Goal: Transaction & Acquisition: Purchase product/service

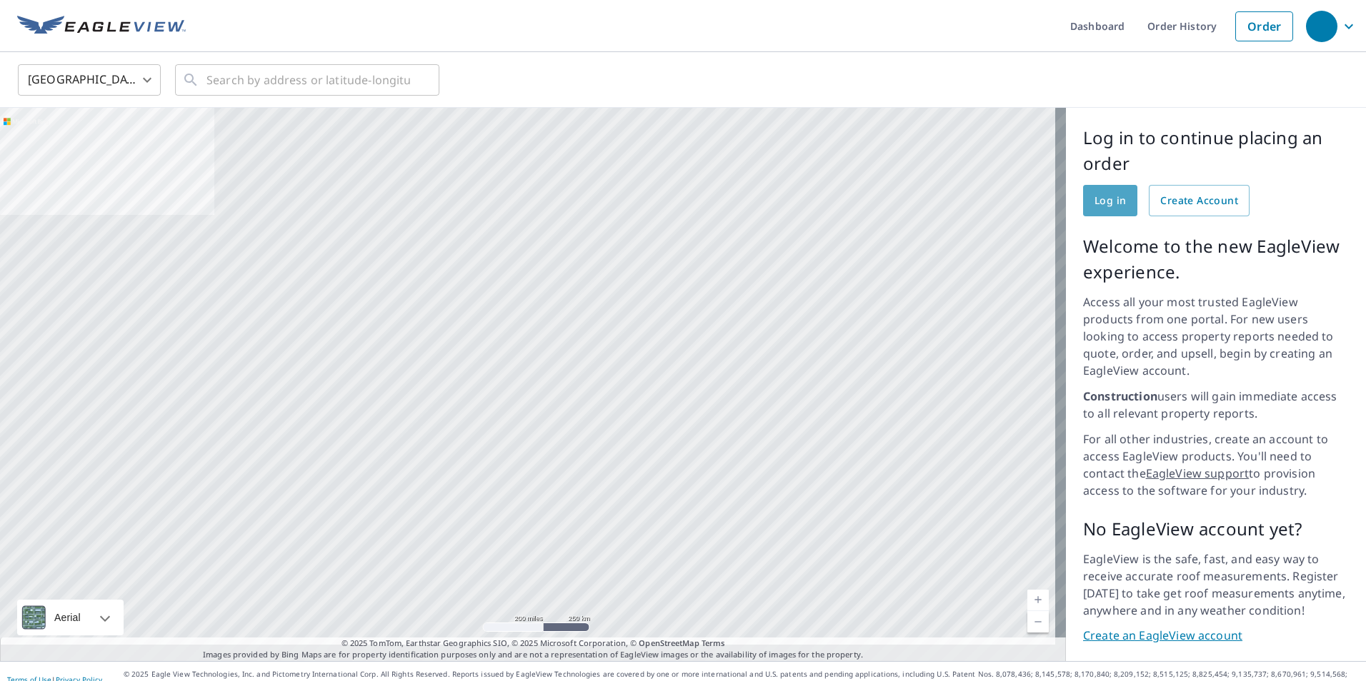
click at [1091, 210] on link "Log in" at bounding box center [1110, 200] width 54 height 31
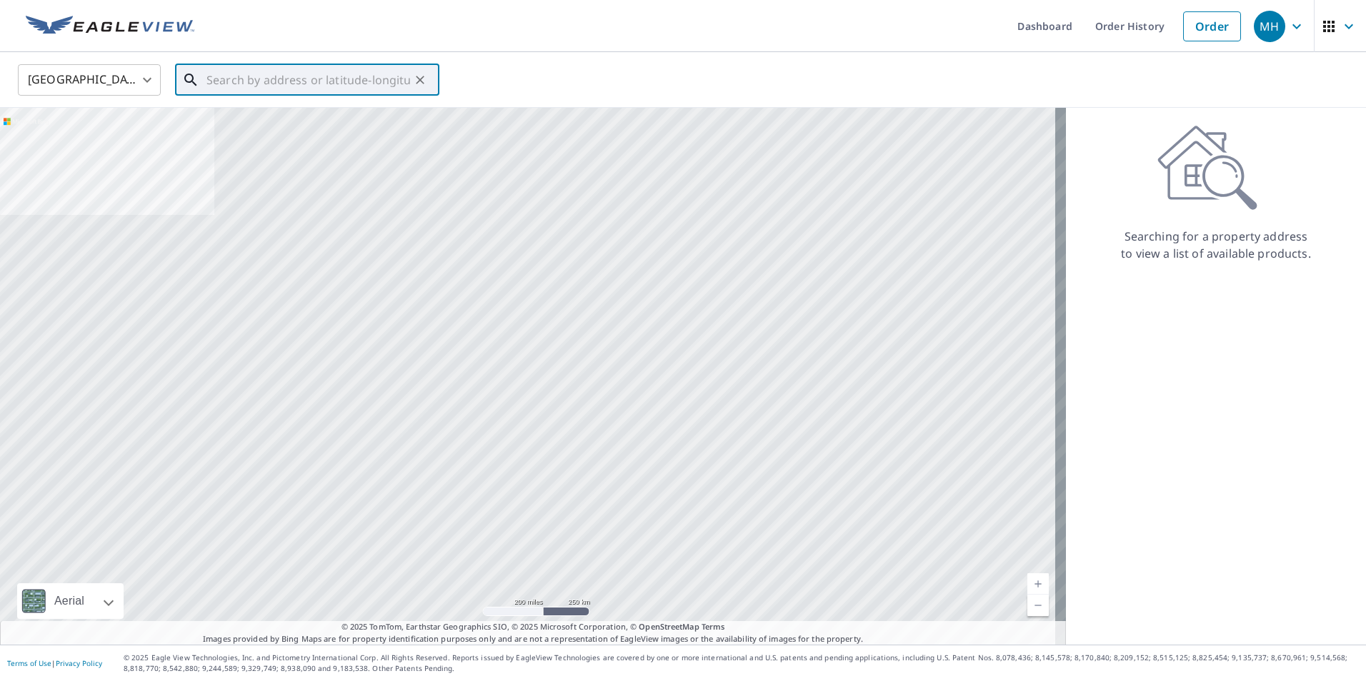
click at [331, 86] on input "text" at bounding box center [308, 80] width 204 height 40
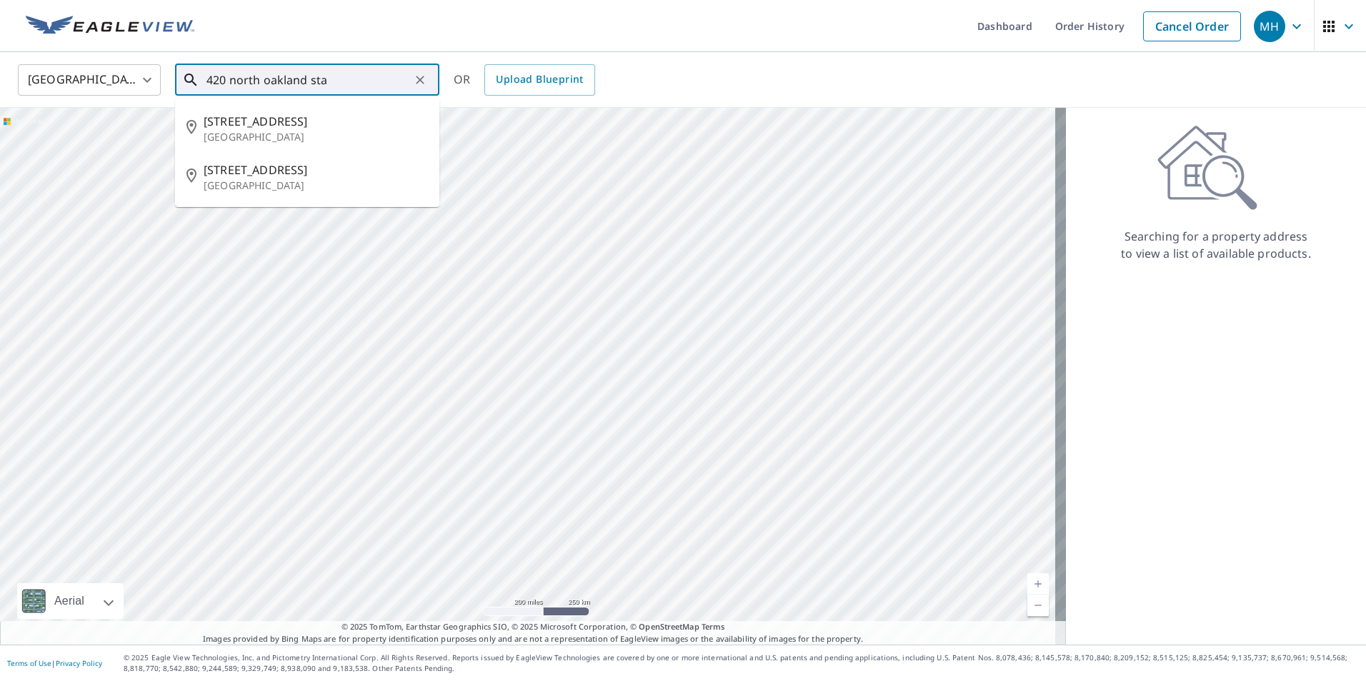
click at [336, 86] on input "420 north oakland sta" at bounding box center [308, 80] width 204 height 40
click at [244, 168] on span "[STREET_ADDRESS]" at bounding box center [316, 169] width 224 height 17
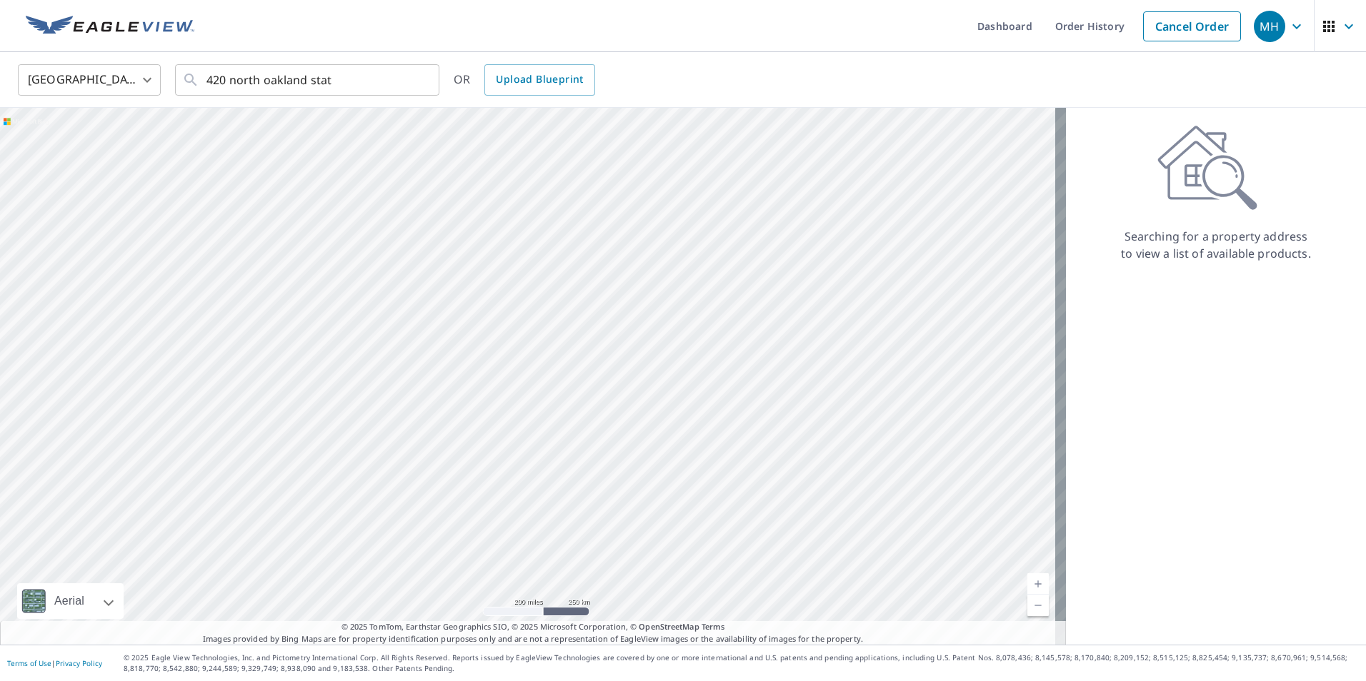
type input "[STREET_ADDRESS]"
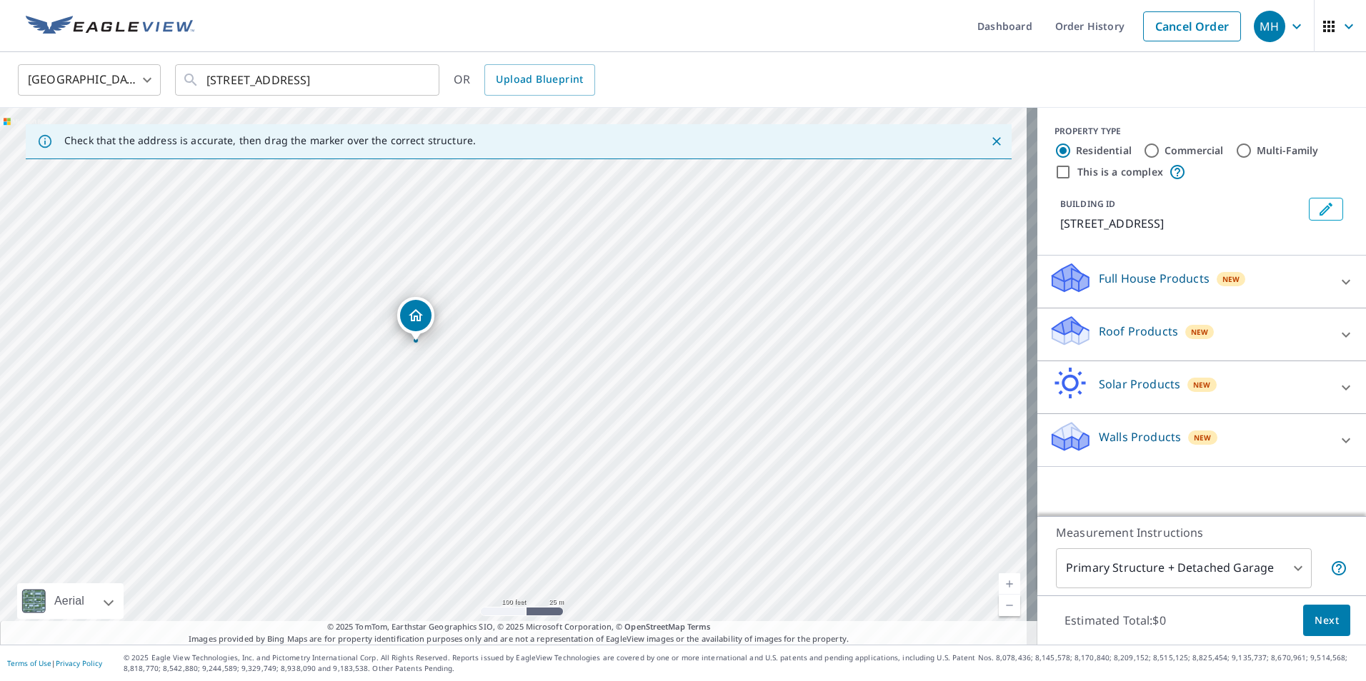
click at [1191, 331] on span "New" at bounding box center [1200, 331] width 18 height 11
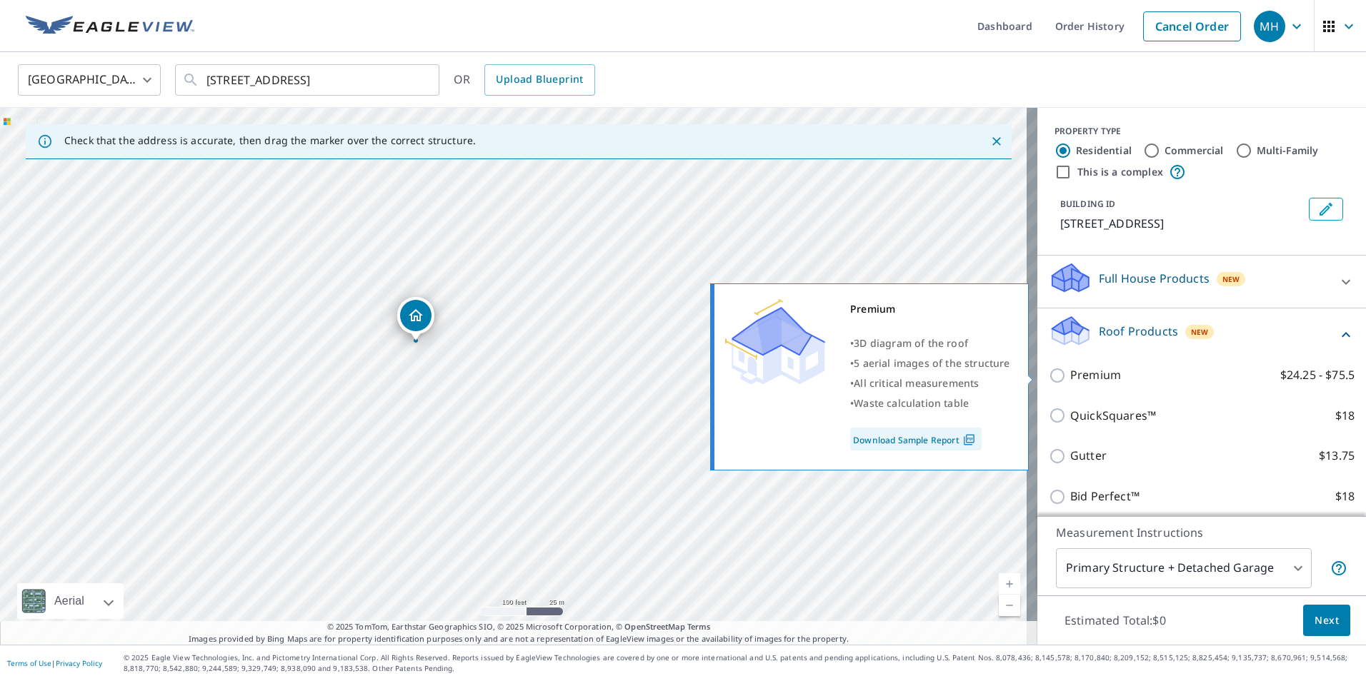
click at [1075, 372] on p "Premium" at bounding box center [1095, 375] width 51 height 18
click at [1070, 372] on input "Premium $24.25 - $75.5" at bounding box center [1059, 375] width 21 height 17
checkbox input "true"
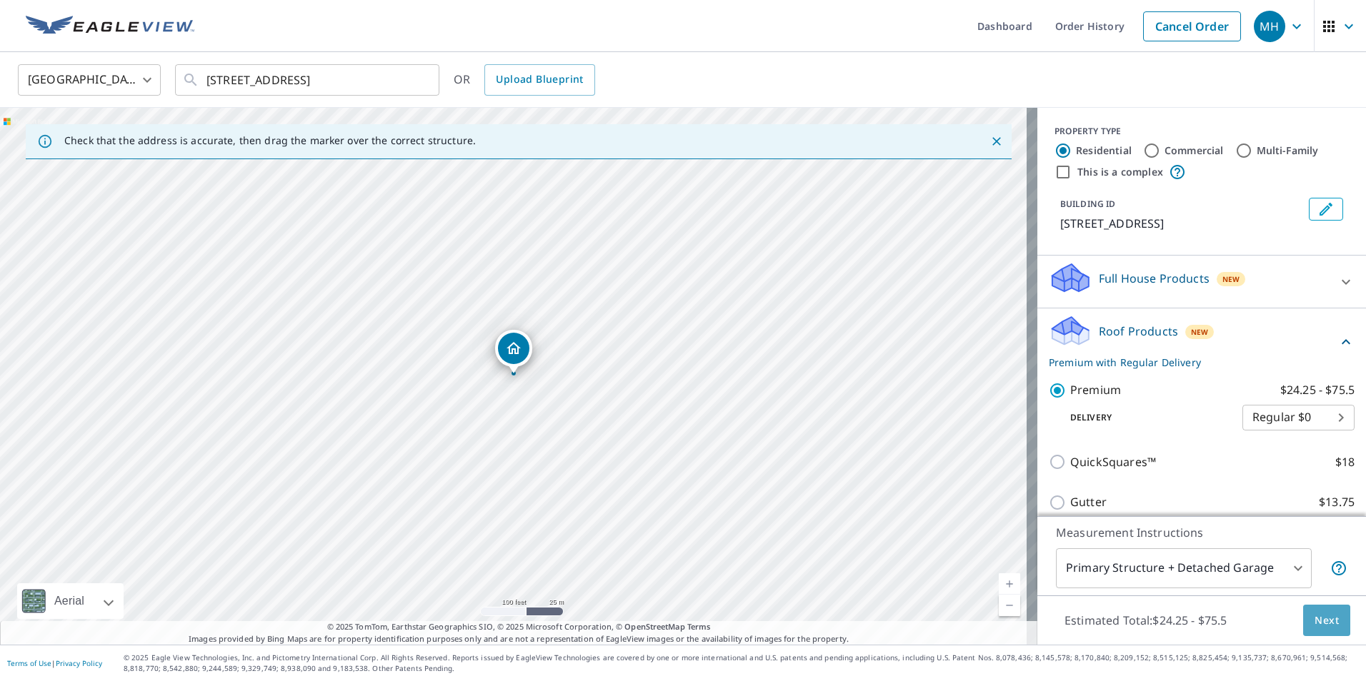
click at [1314, 616] on span "Next" at bounding box center [1326, 621] width 24 height 18
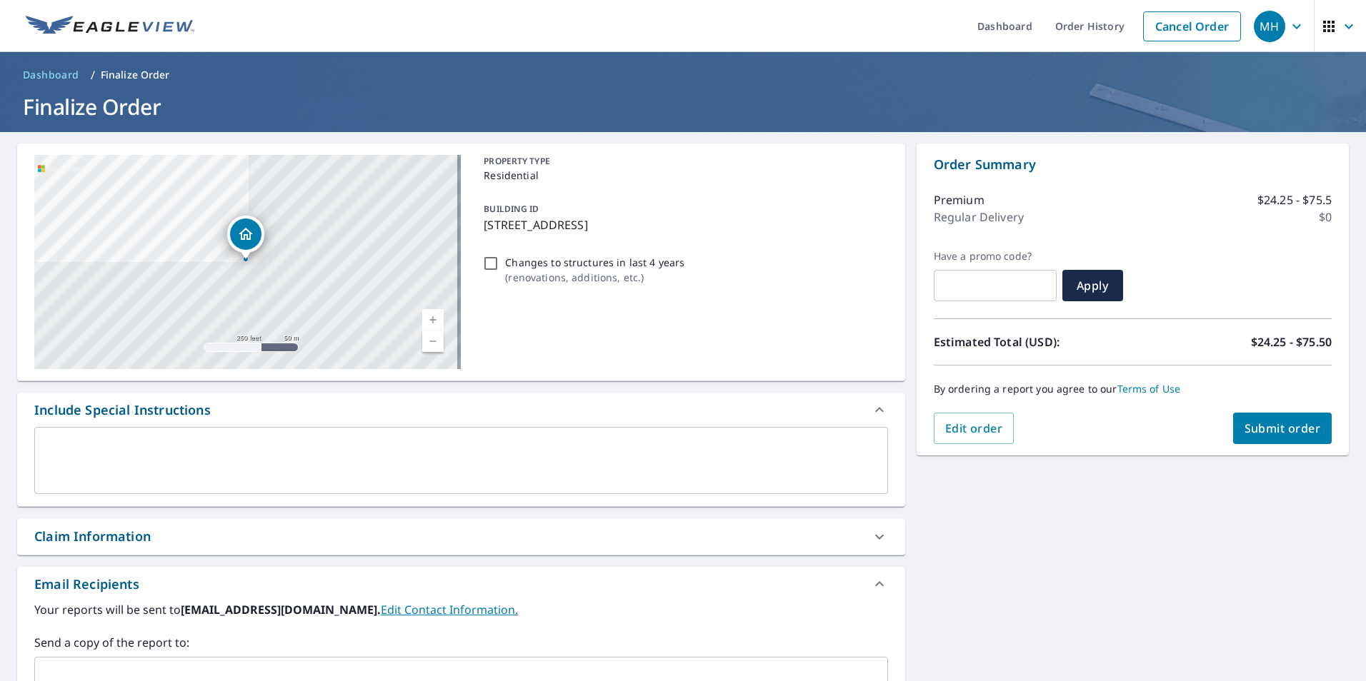
click at [1244, 432] on span "Submit order" at bounding box center [1282, 429] width 76 height 16
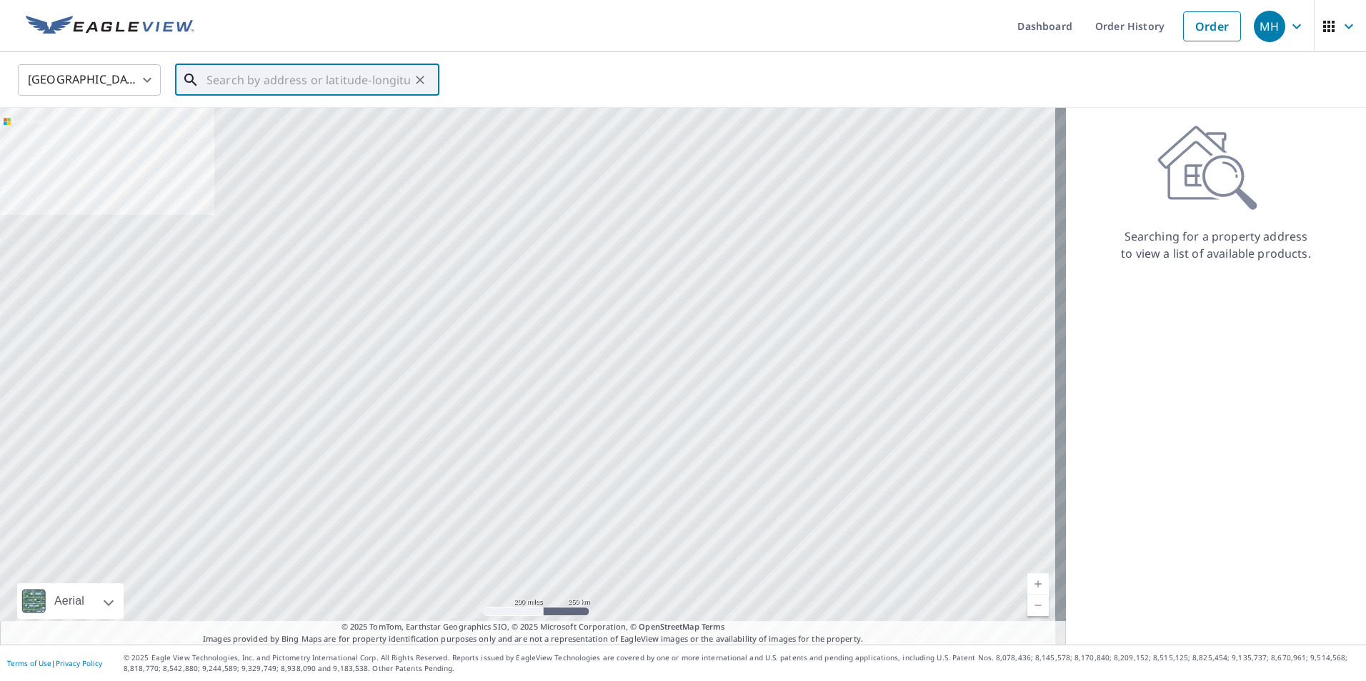
click at [309, 89] on input "text" at bounding box center [308, 80] width 204 height 40
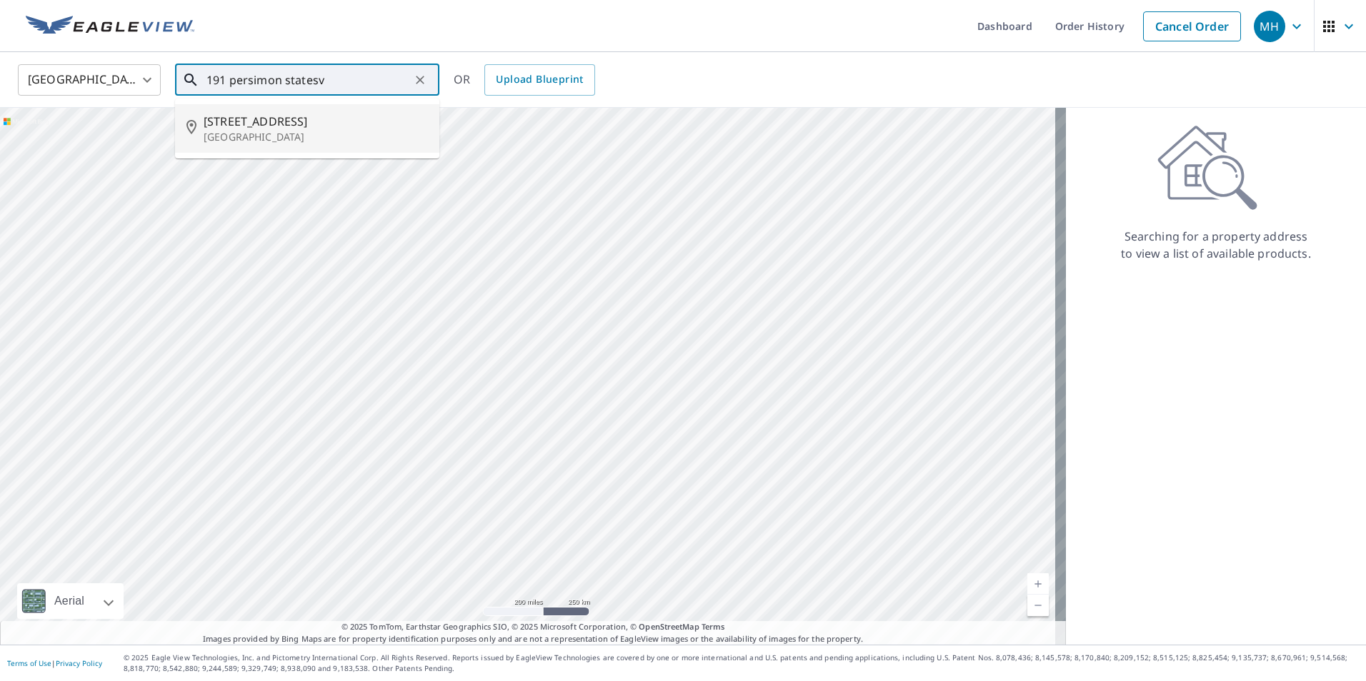
click at [264, 128] on span "[STREET_ADDRESS]" at bounding box center [316, 121] width 224 height 17
type input "[STREET_ADDRESS]"
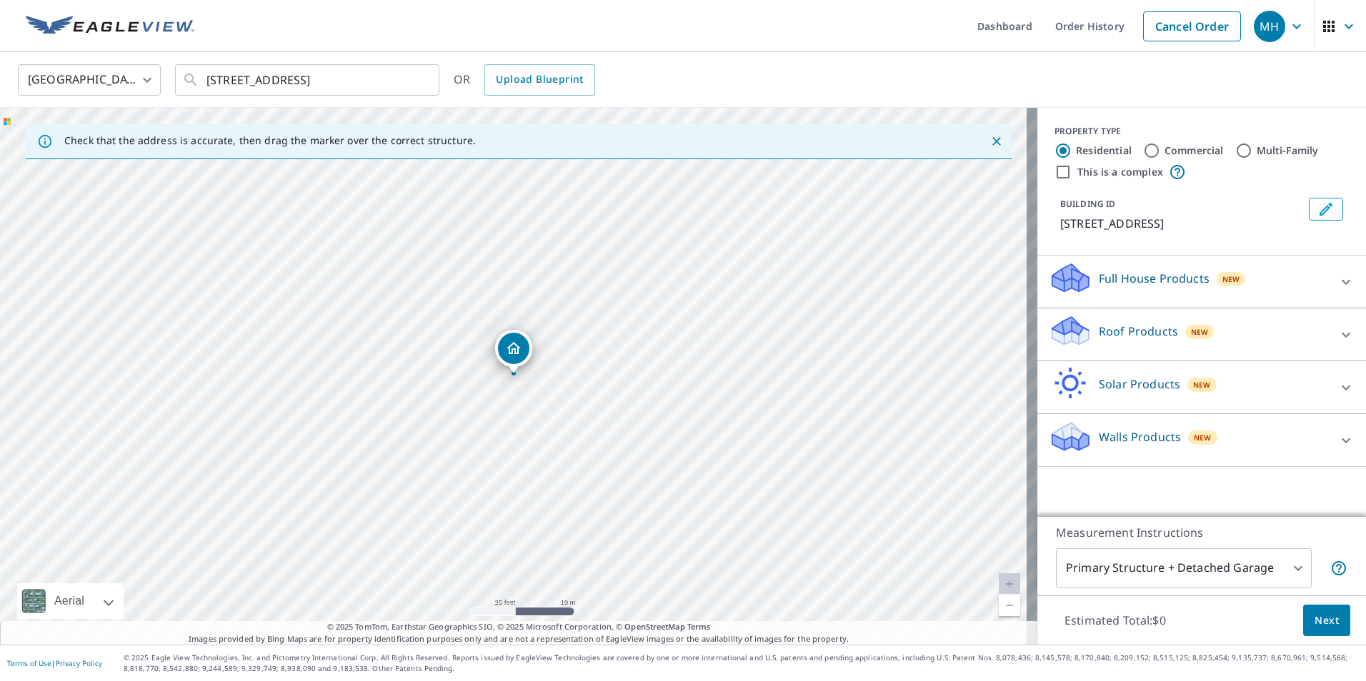
click at [1185, 332] on div "New" at bounding box center [1199, 332] width 29 height 14
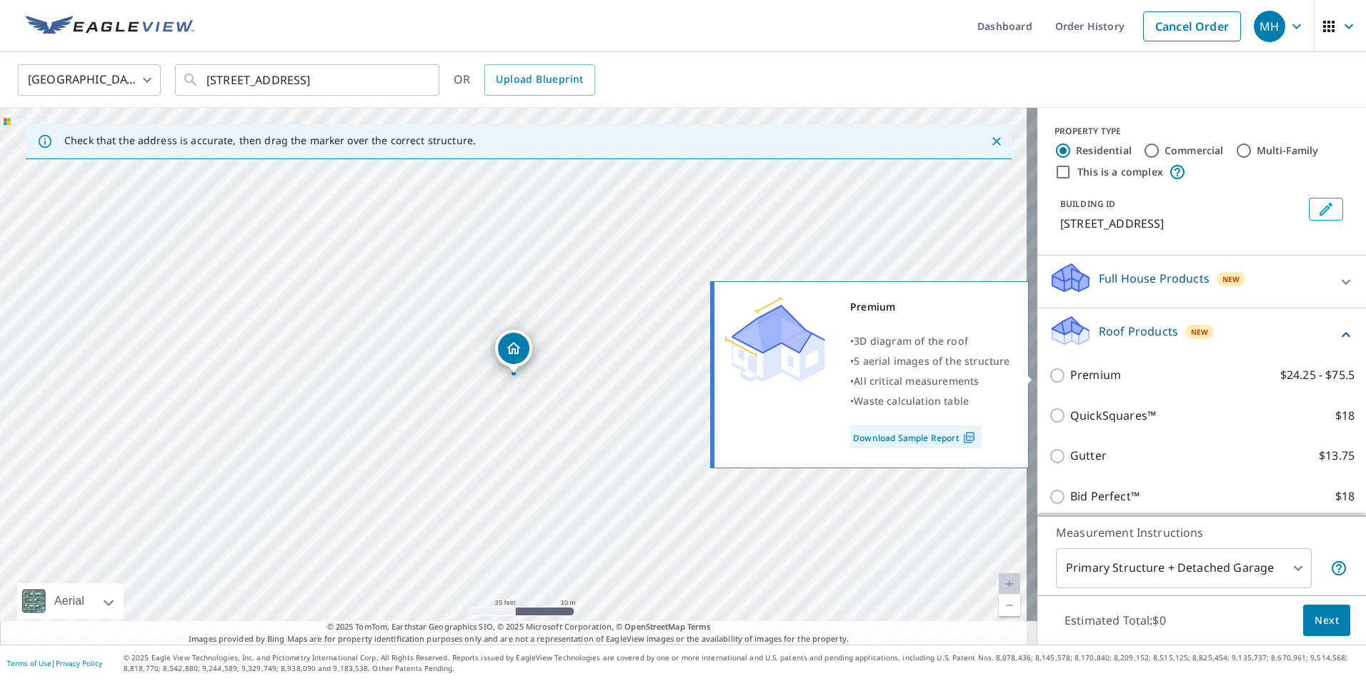
click at [1091, 376] on p "Premium" at bounding box center [1095, 375] width 51 height 18
click at [1070, 376] on input "Premium $24.25 - $75.5" at bounding box center [1059, 375] width 21 height 17
checkbox input "true"
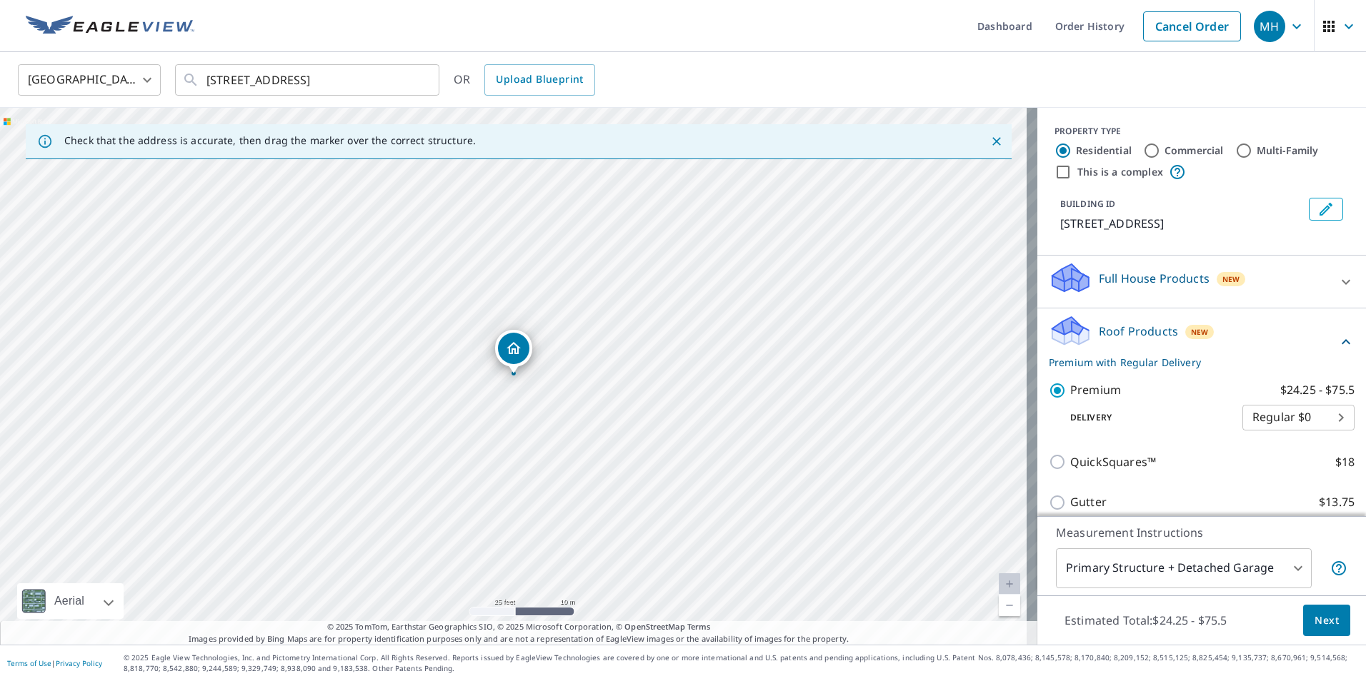
click at [1314, 626] on span "Next" at bounding box center [1326, 621] width 24 height 18
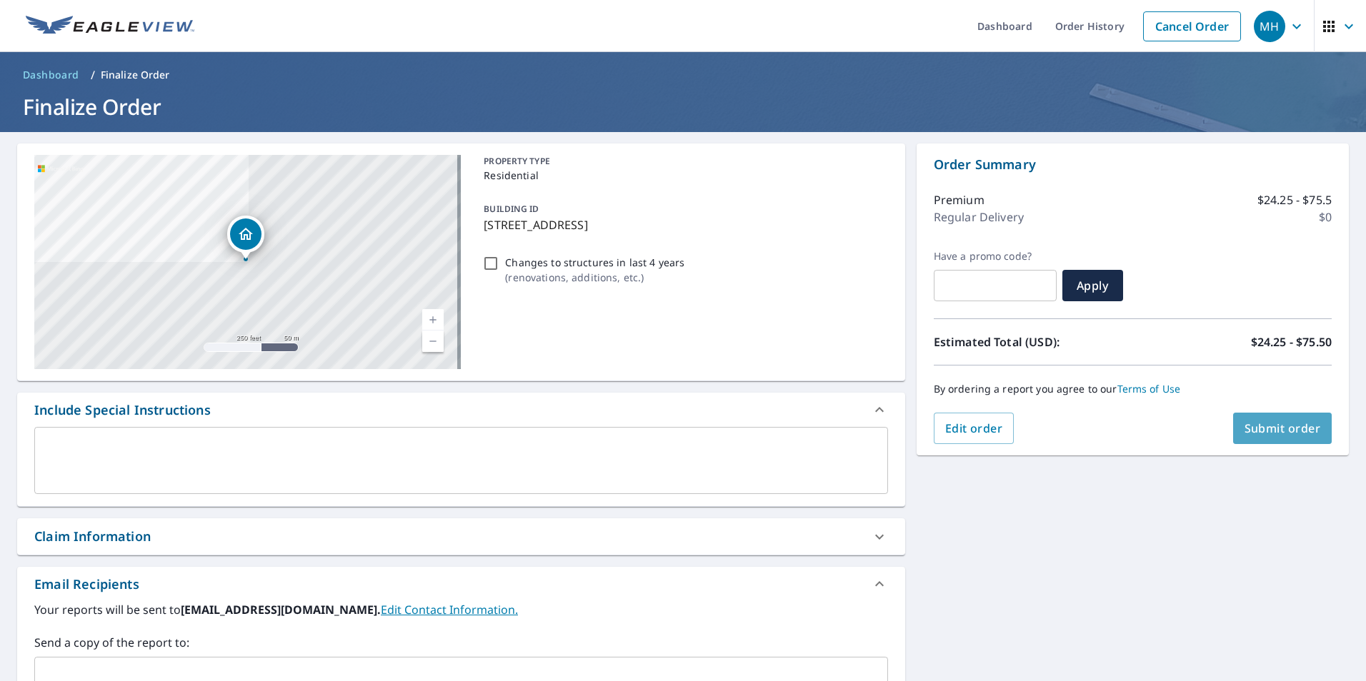
click at [1253, 433] on span "Submit order" at bounding box center [1282, 429] width 76 height 16
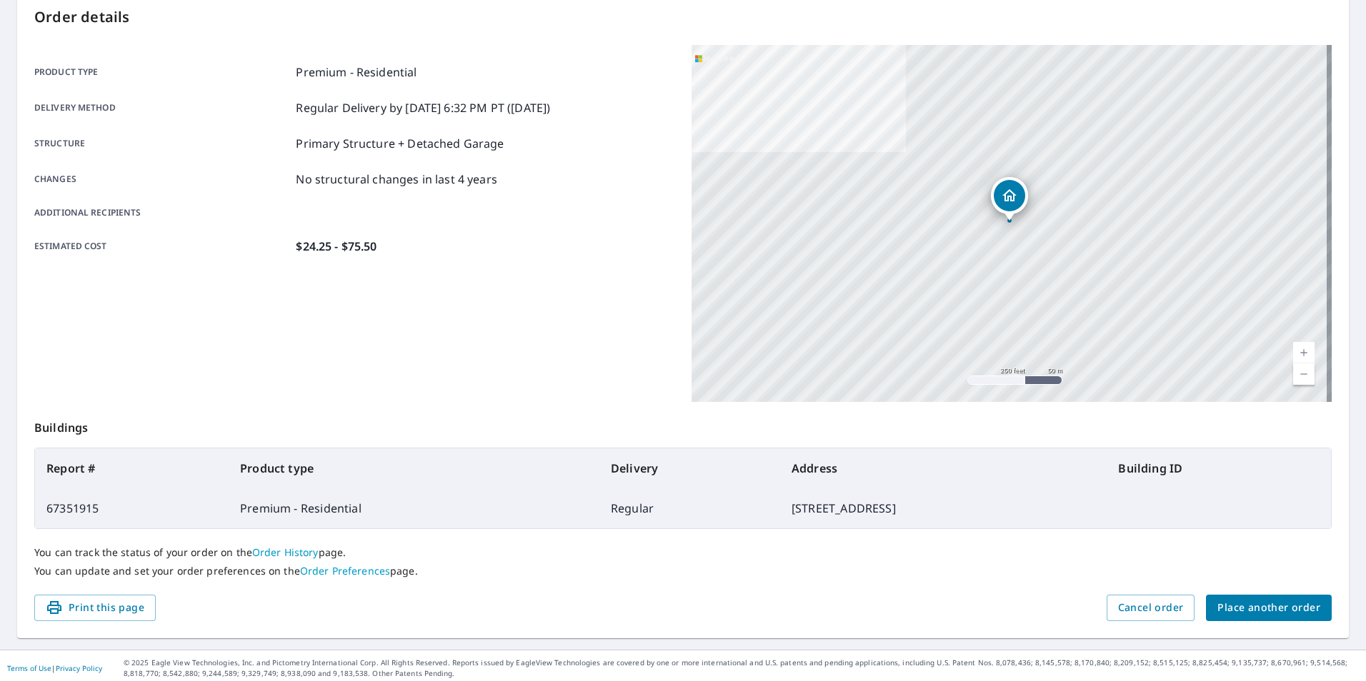
scroll to position [159, 0]
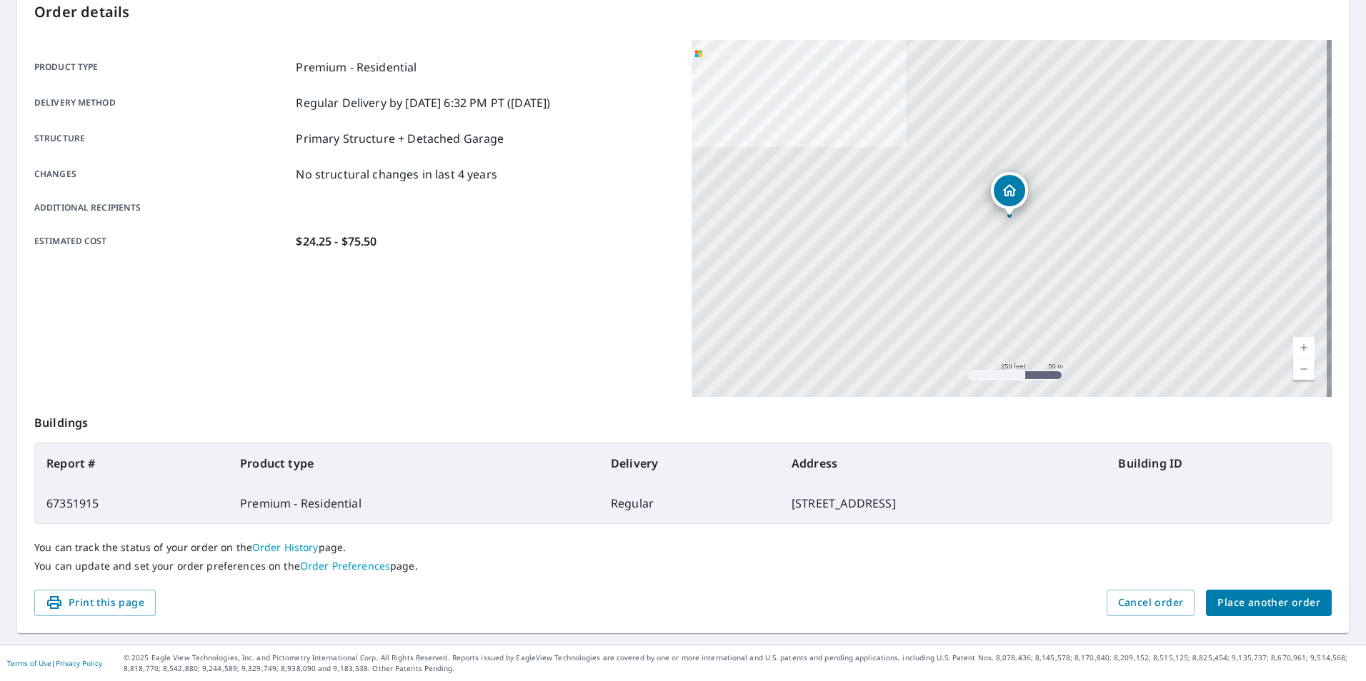
click at [1277, 596] on span "Place another order" at bounding box center [1268, 603] width 103 height 18
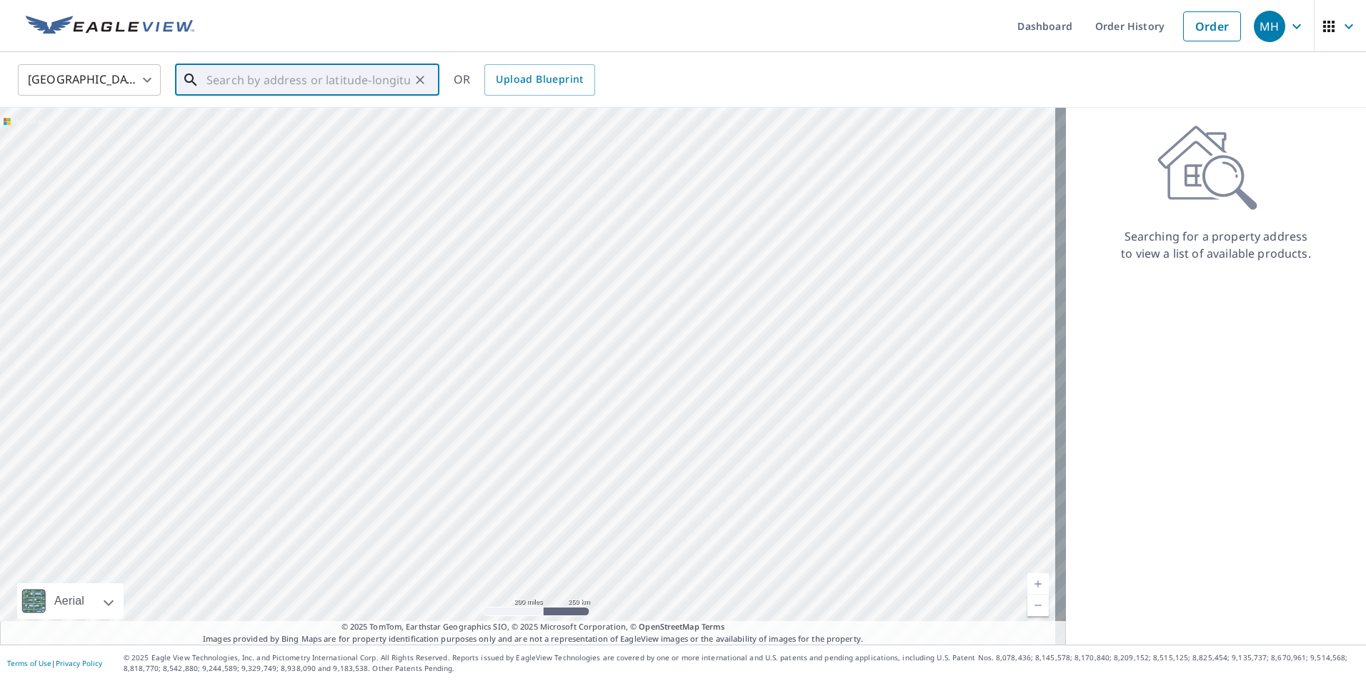
click at [327, 83] on input "text" at bounding box center [308, 80] width 204 height 40
click at [315, 134] on p "[GEOGRAPHIC_DATA]" at bounding box center [316, 137] width 224 height 14
type input "[STREET_ADDRESS]"
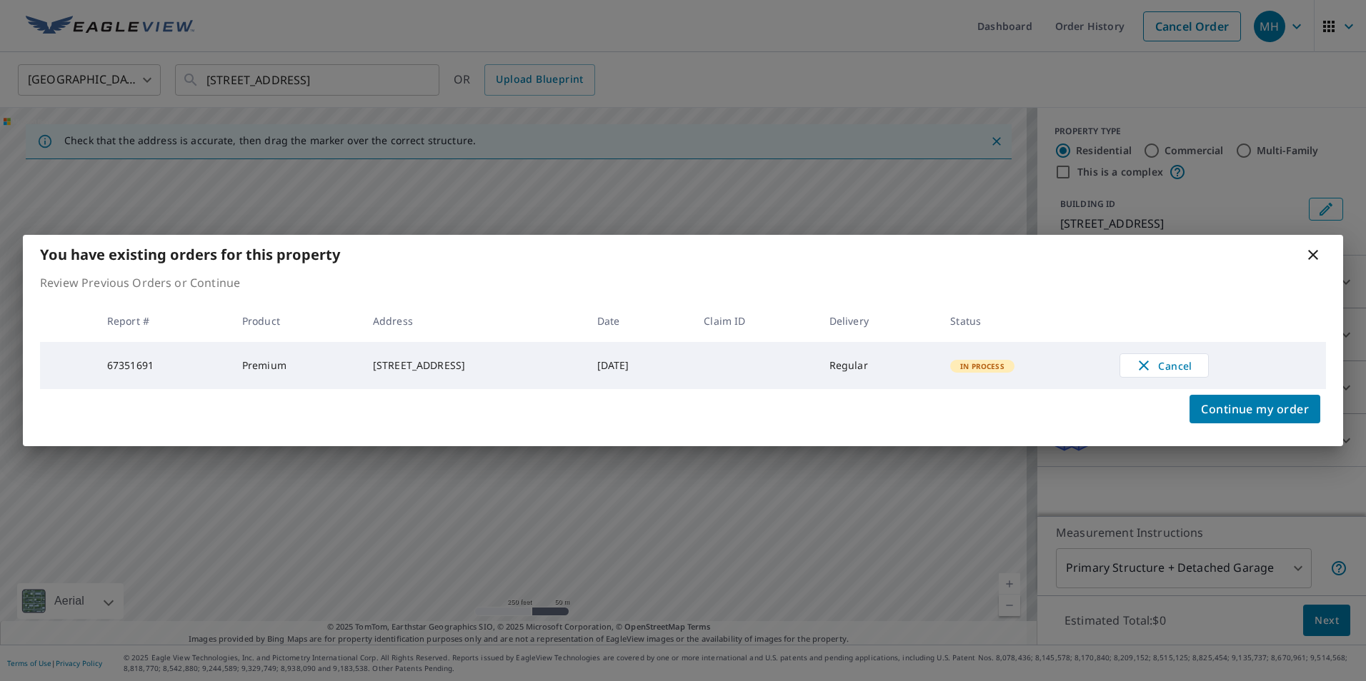
click at [1316, 252] on icon at bounding box center [1312, 254] width 17 height 17
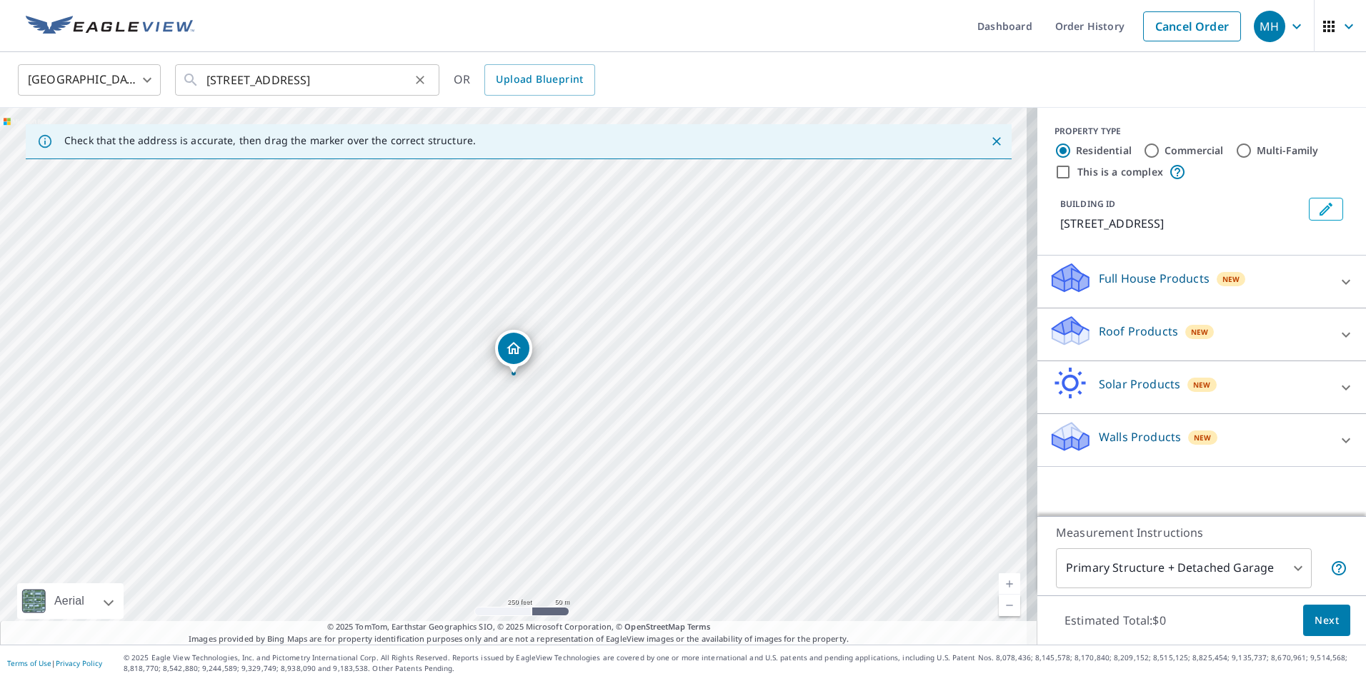
click at [421, 77] on icon "Clear" at bounding box center [420, 80] width 14 height 14
